Goal: Find specific page/section: Find specific page/section

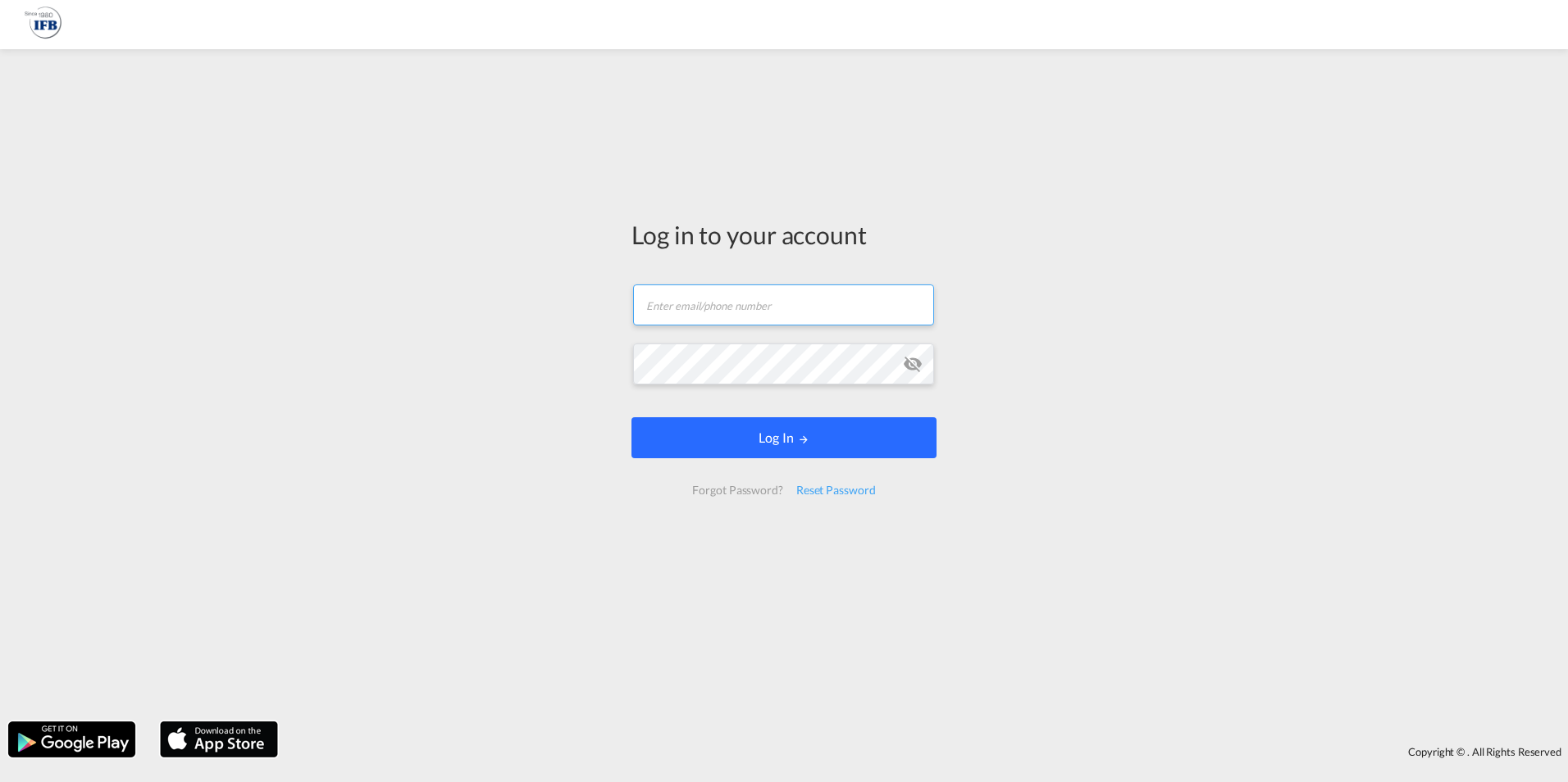
type input "[PERSON_NAME][EMAIL_ADDRESS][PERSON_NAME][DOMAIN_NAME]"
click at [804, 445] on md-icon "LOGIN" at bounding box center [804, 440] width 12 height 12
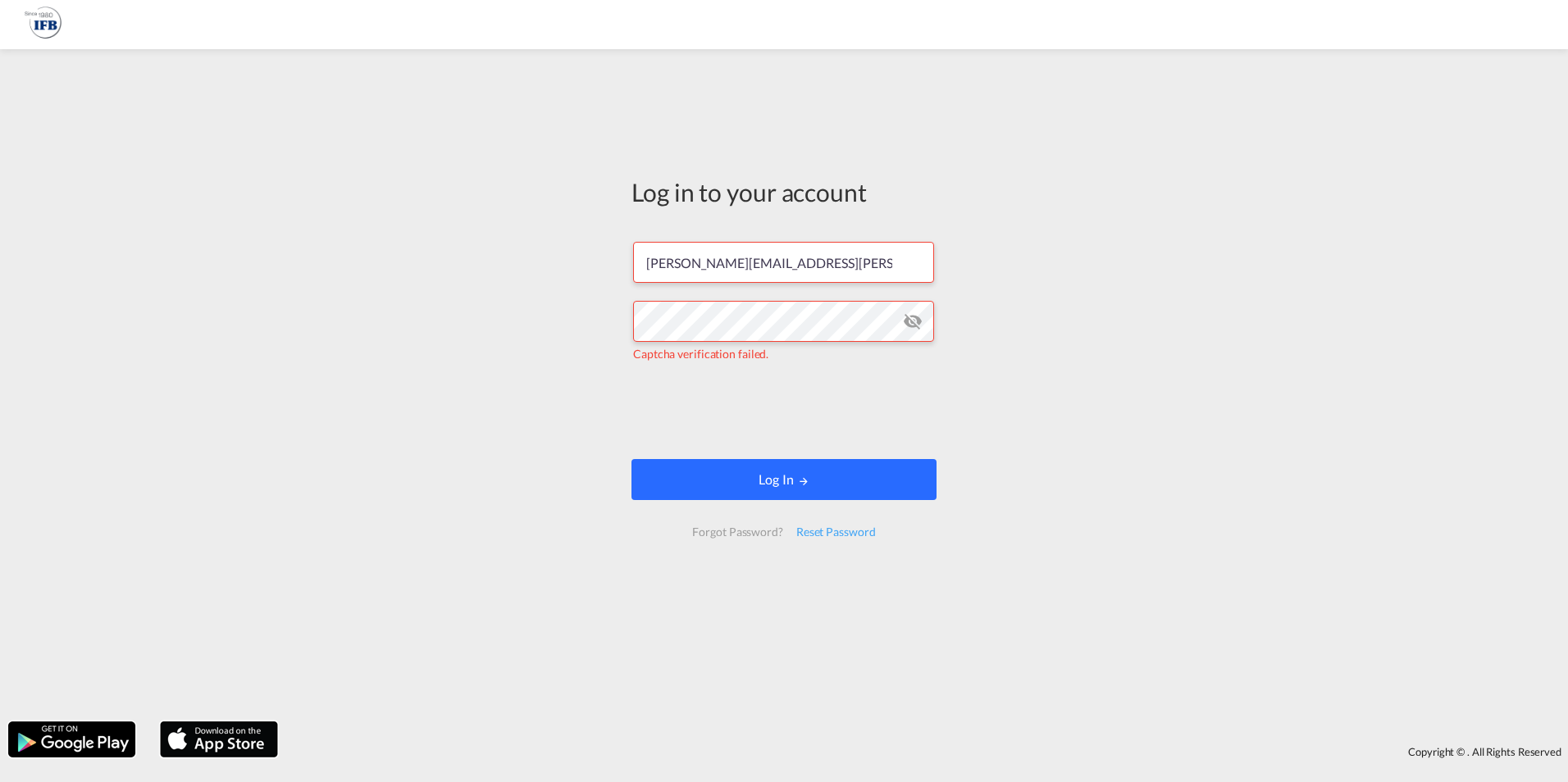
click at [770, 489] on button "Log In" at bounding box center [784, 479] width 305 height 41
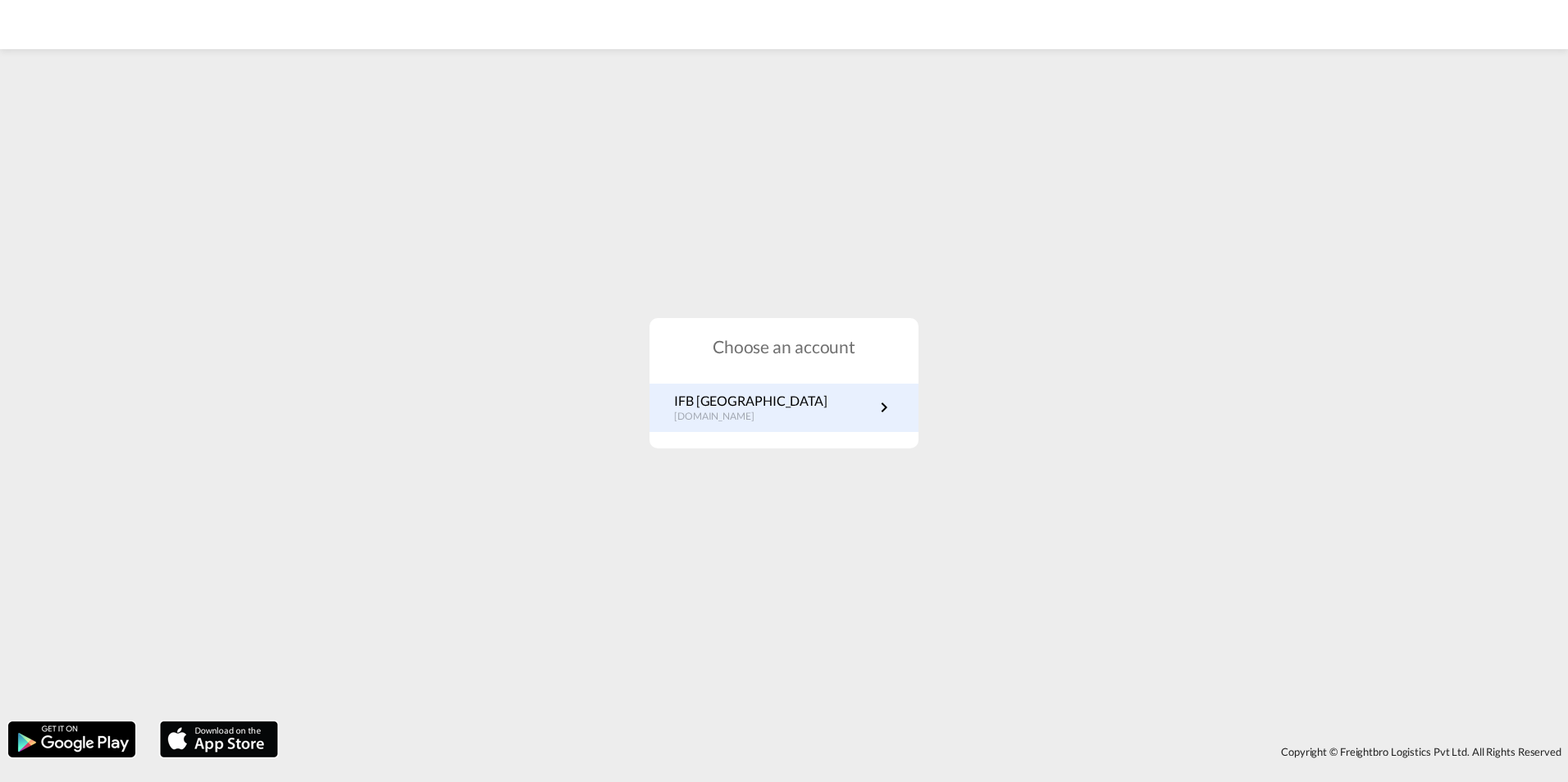
click at [770, 424] on div "IFB Germany [DOMAIN_NAME]" at bounding box center [783, 407] width 269 height 49
click at [758, 406] on p "IFB [GEOGRAPHIC_DATA]" at bounding box center [750, 401] width 154 height 18
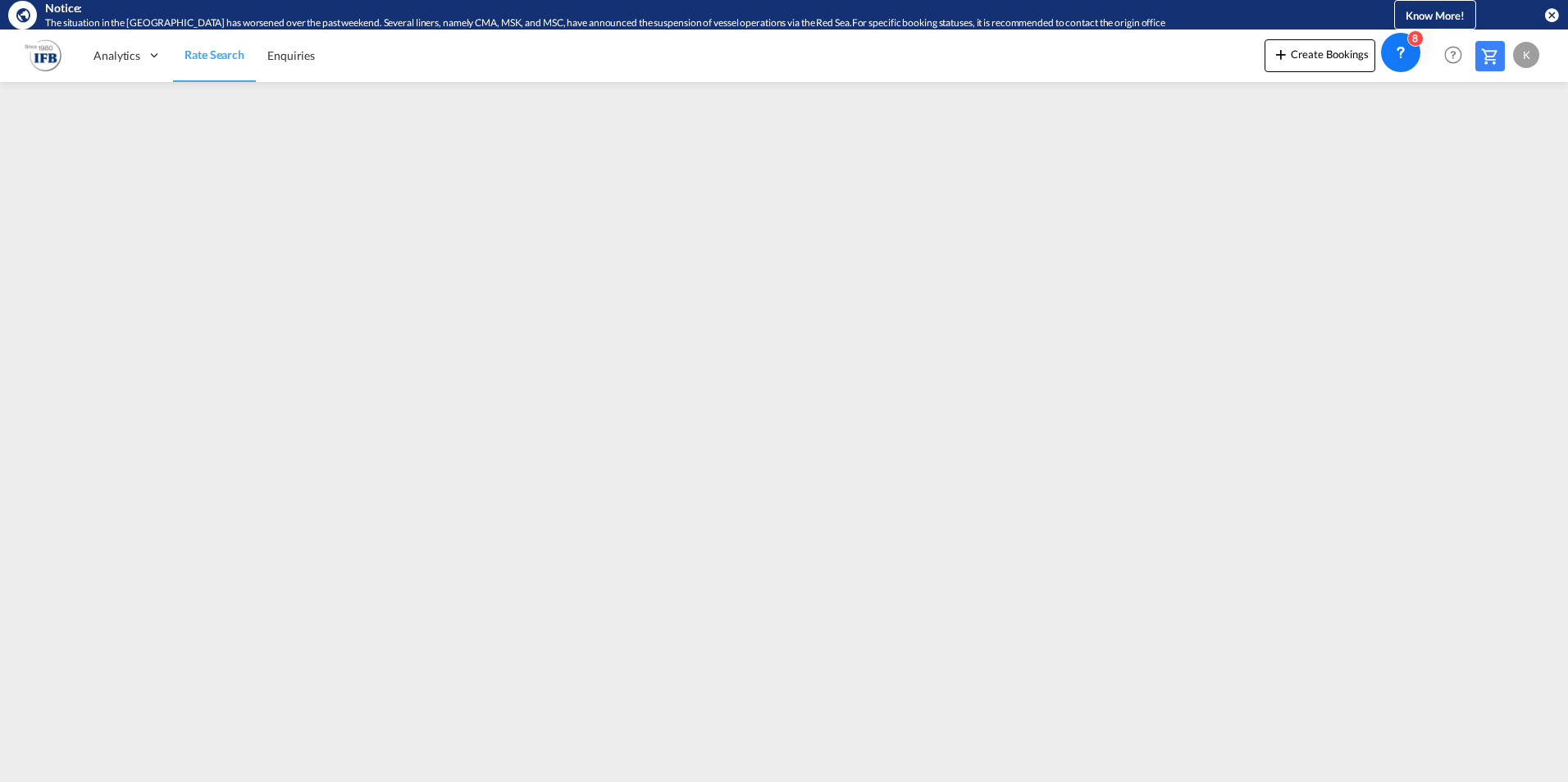
click at [1550, 17] on md-icon "icon-close-circle" at bounding box center [1551, 15] width 17 height 17
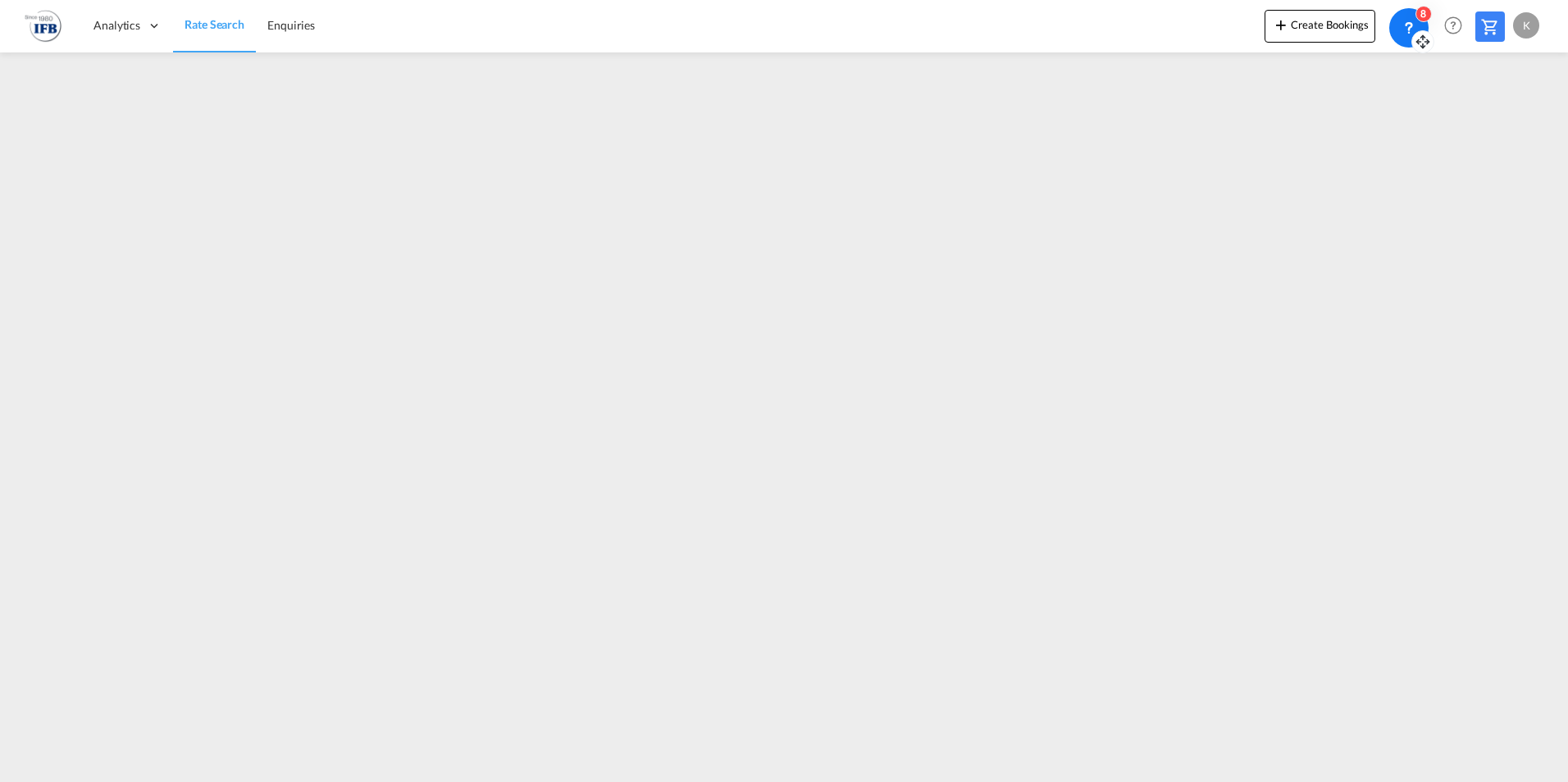
drag, startPoint x: 1415, startPoint y: 62, endPoint x: 1423, endPoint y: 36, distance: 27.2
click at [1423, 36] on icon at bounding box center [1423, 38] width 0 height 4
